Goal: Transaction & Acquisition: Purchase product/service

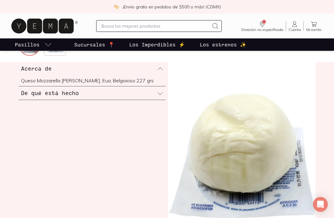
scroll to position [192, 0]
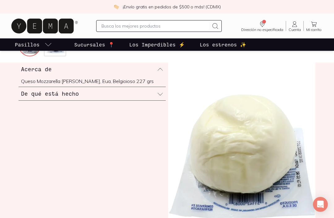
click at [50, 92] on h3 "De qué está hecho" at bounding box center [50, 93] width 58 height 8
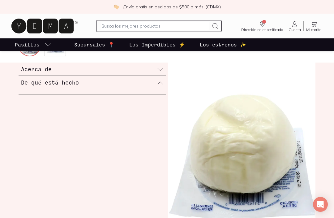
click at [107, 85] on div "De qué está hecho" at bounding box center [92, 82] width 147 height 13
click at [98, 88] on div "De qué está hecho" at bounding box center [92, 82] width 147 height 13
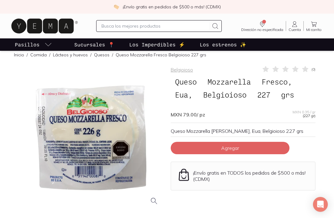
scroll to position [7, 0]
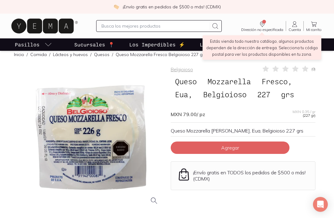
click at [250, 28] on span "Dirección no especificada" at bounding box center [262, 30] width 42 height 4
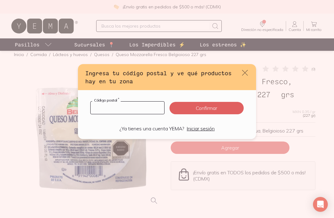
click at [153, 102] on input "default" at bounding box center [128, 108] width 74 height 12
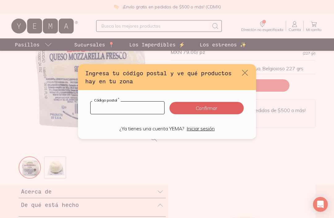
click at [149, 106] on input "default" at bounding box center [128, 108] width 74 height 12
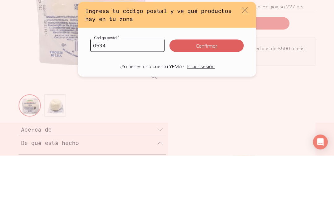
type input "05348"
click at [229, 102] on button "Confirmar" at bounding box center [207, 108] width 74 height 12
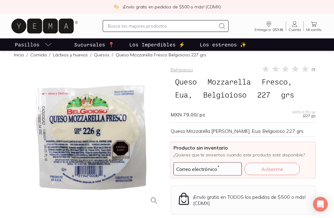
scroll to position [5, 0]
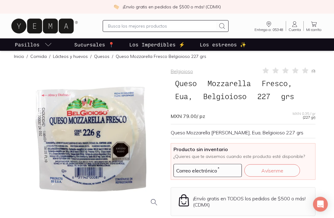
click at [99, 55] on link "Quesos" at bounding box center [101, 57] width 15 height 6
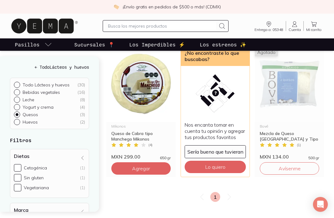
scroll to position [88, 0]
